Goal: Task Accomplishment & Management: Manage account settings

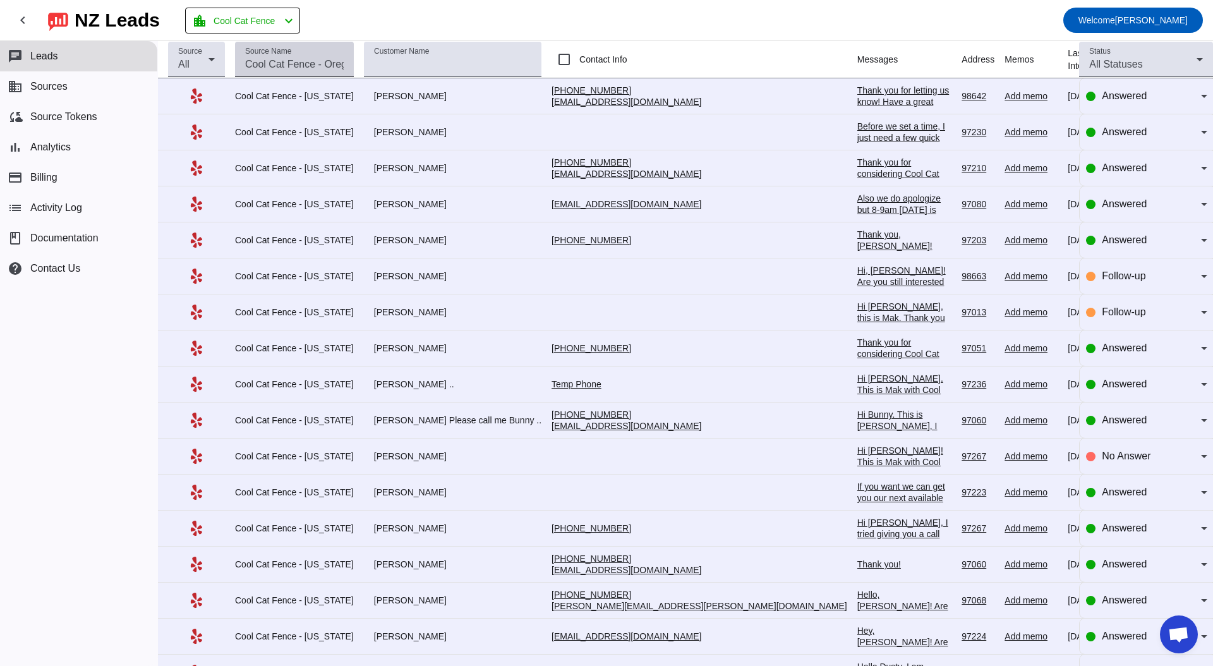
click at [296, 58] on input "Source Name" at bounding box center [294, 64] width 99 height 15
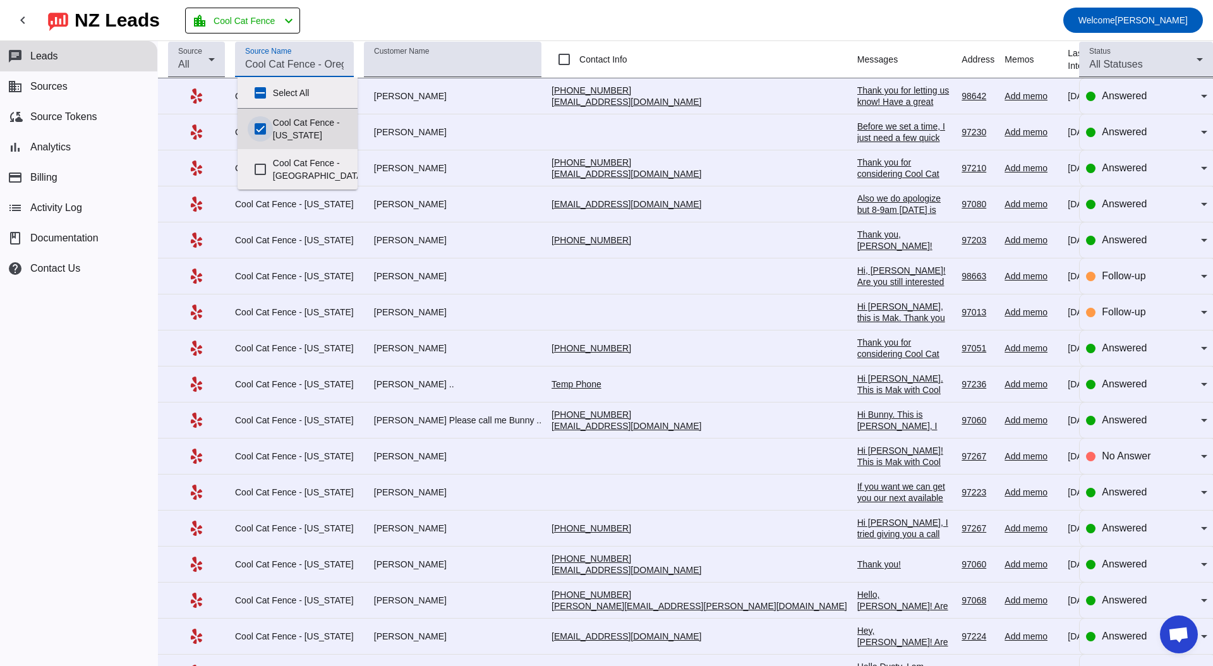
click at [255, 126] on input "Cool Cat Fence - [US_STATE]" at bounding box center [260, 128] width 25 height 25
checkbox input "false"
click at [262, 184] on div "Cool Cat Fence - [GEOGRAPHIC_DATA]" at bounding box center [298, 169] width 100 height 40
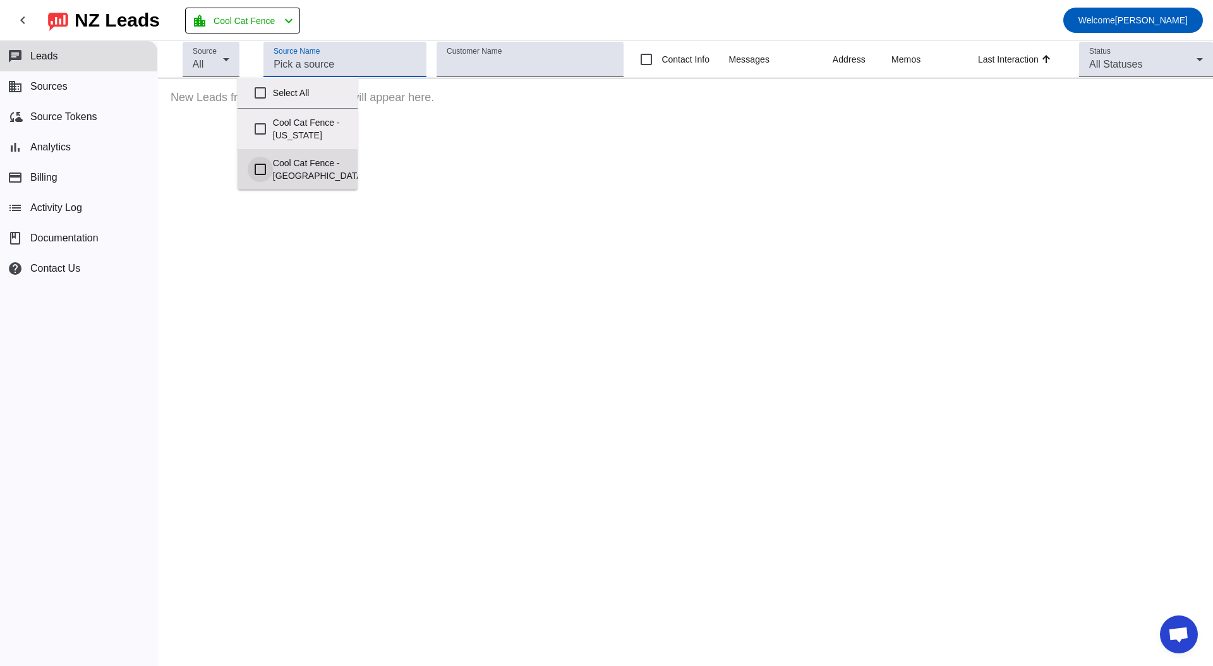
click at [261, 166] on input "Cool Cat Fence - [GEOGRAPHIC_DATA]" at bounding box center [260, 169] width 25 height 25
checkbox input "true"
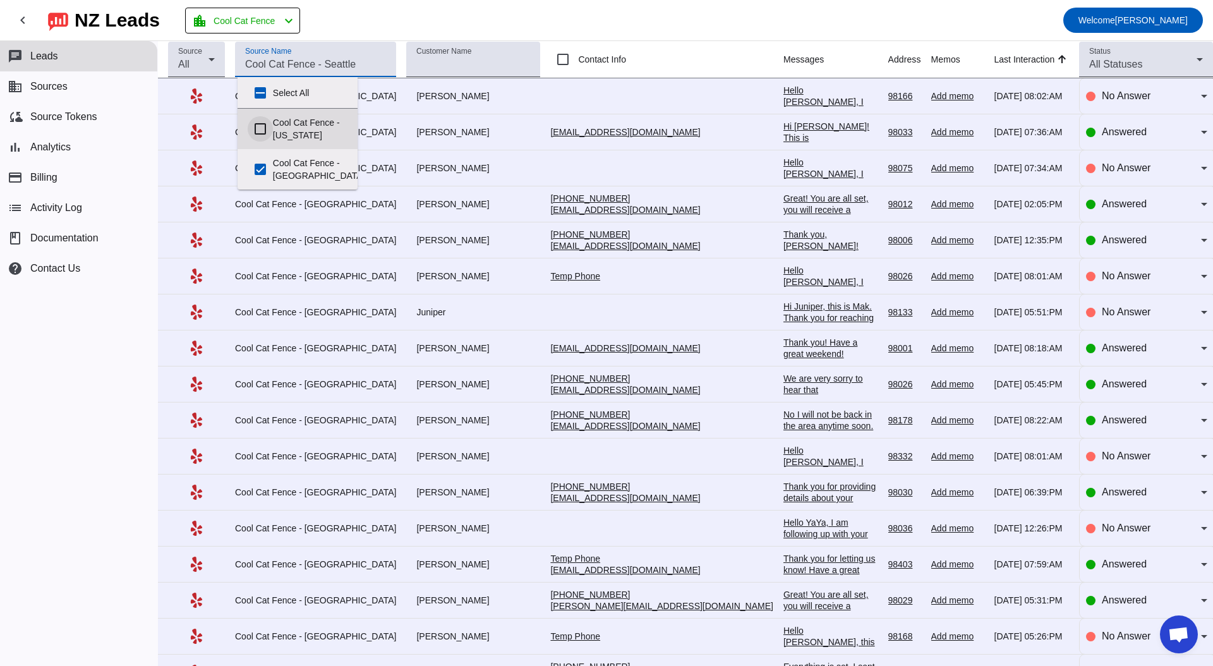
click at [259, 129] on input "Cool Cat Fence - [US_STATE]" at bounding box center [260, 128] width 25 height 25
checkbox input "true"
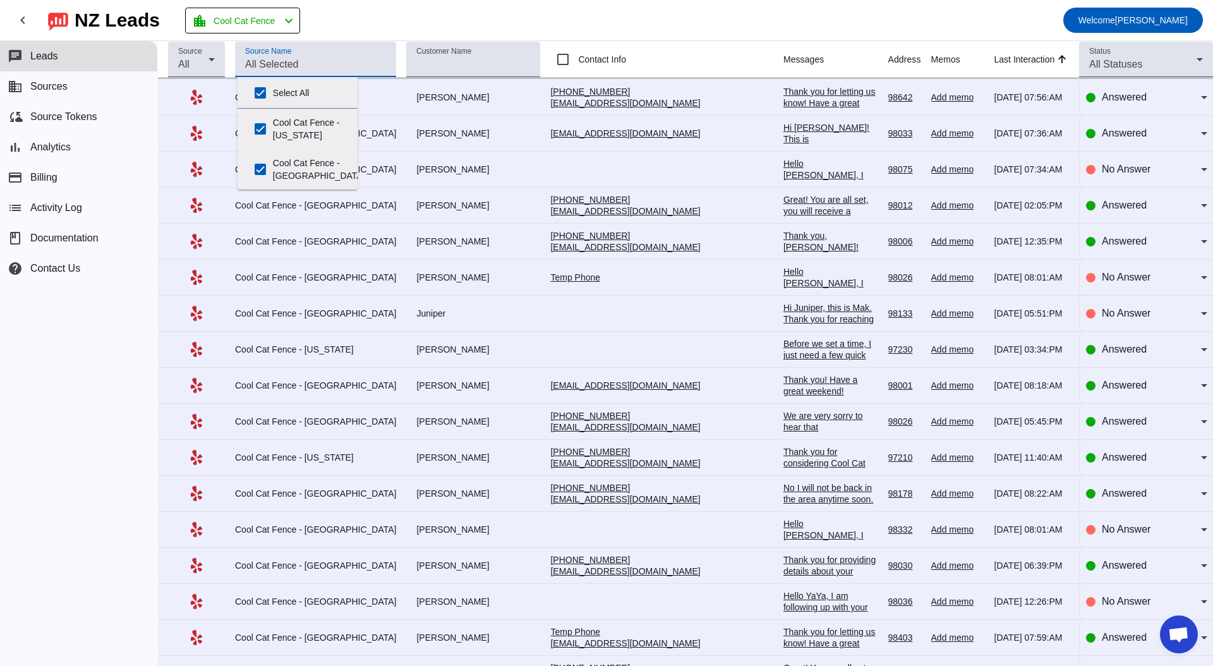
scroll to position [35, 0]
click at [116, 421] on div "chat Leads business Sources cloud_sync Source Tokens bar_chart Analytics paymen…" at bounding box center [78, 353] width 157 height 625
